Goal: Navigation & Orientation: Find specific page/section

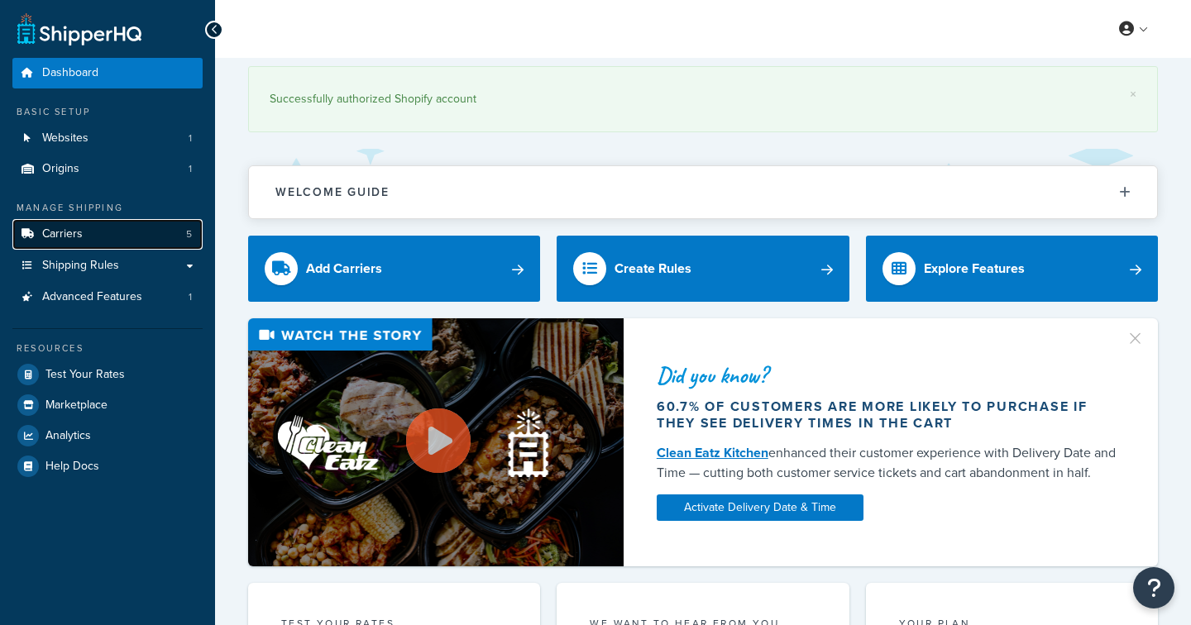
click at [85, 236] on link "Carriers 5" at bounding box center [107, 234] width 190 height 31
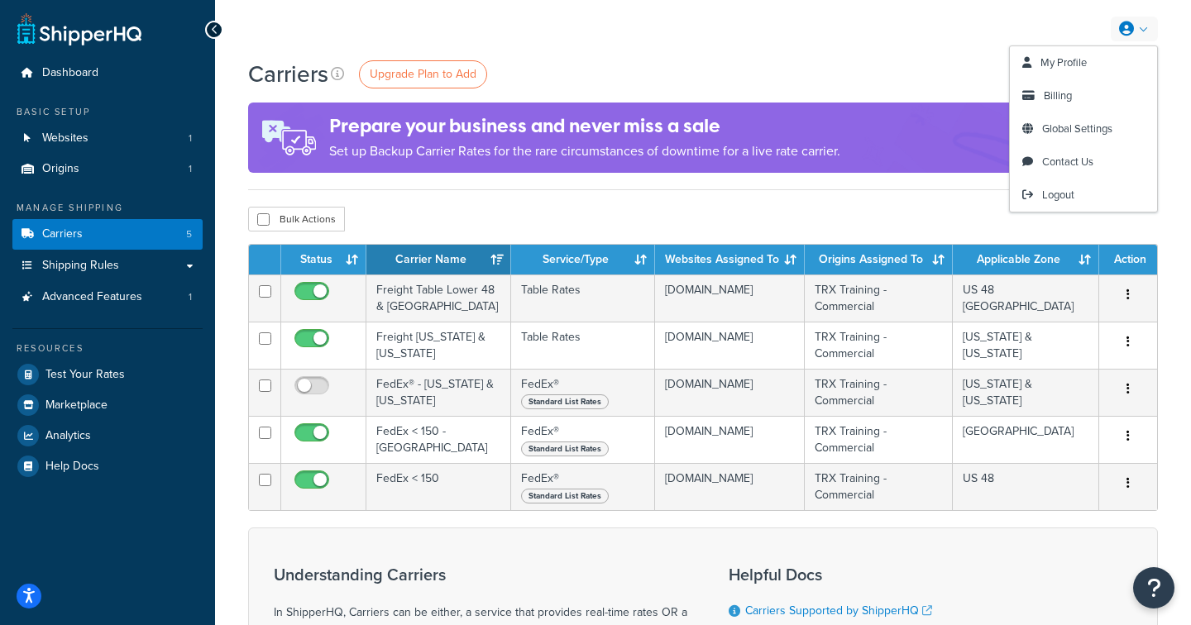
click at [1135, 33] on link at bounding box center [1133, 29] width 47 height 25
click at [1072, 61] on span "My Profile" at bounding box center [1063, 63] width 46 height 16
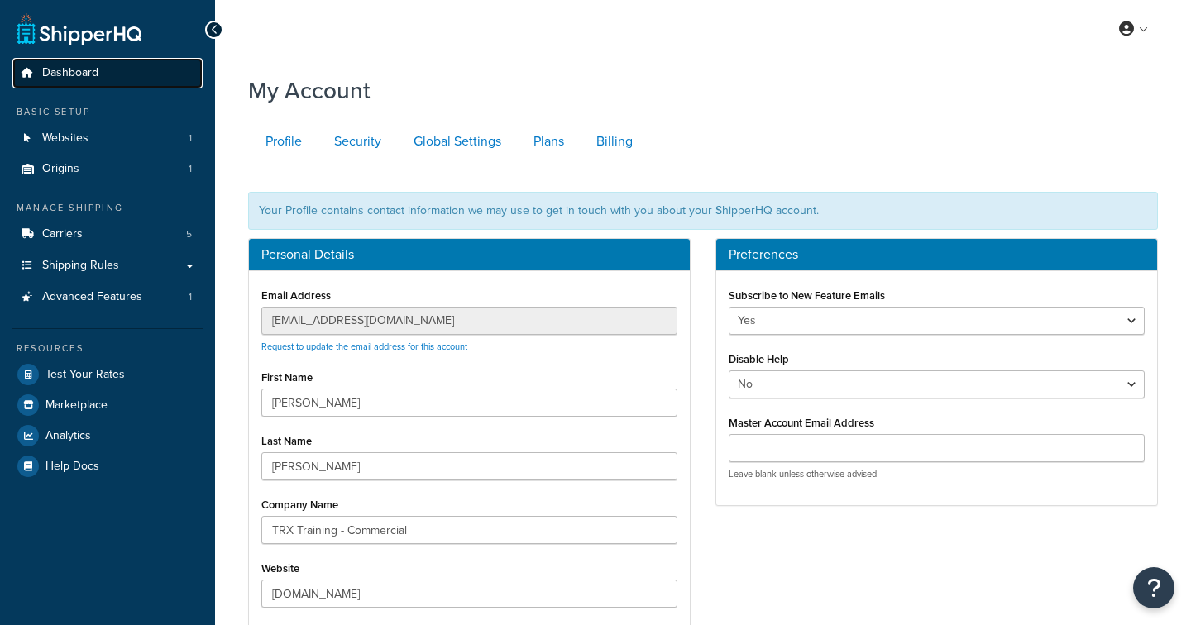
click at [79, 71] on span "Dashboard" at bounding box center [70, 73] width 56 height 14
